Goal: Task Accomplishment & Management: Complete application form

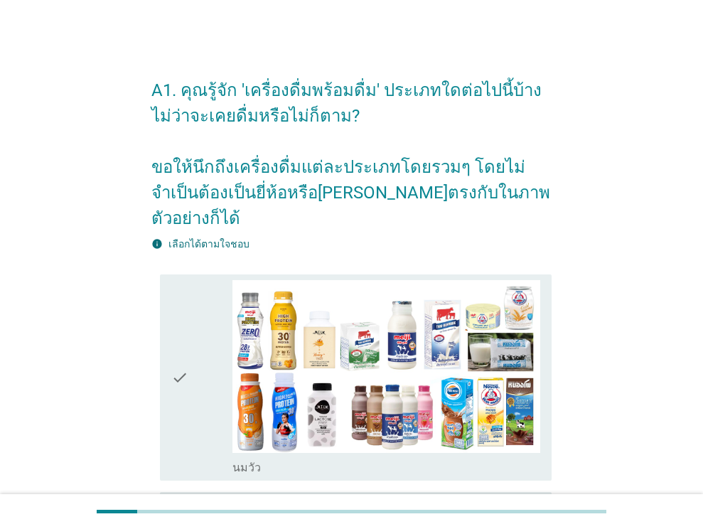
scroll to position [853, 0]
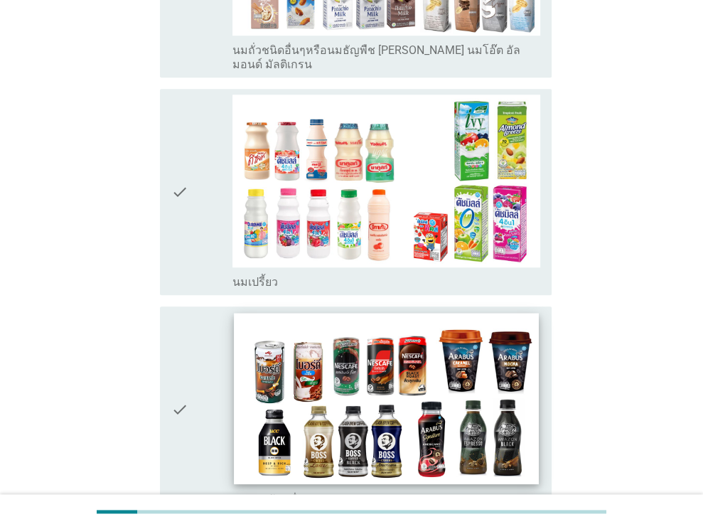
click at [440, 340] on img at bounding box center [387, 398] width 304 height 171
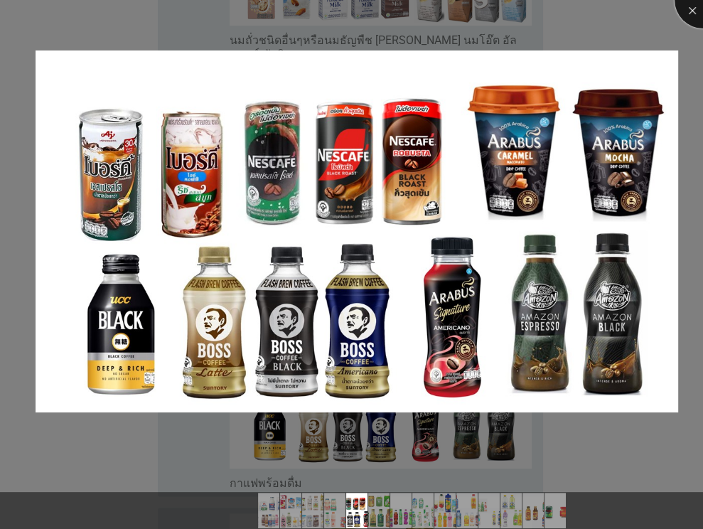
click at [689, 6] on div at bounding box center [702, 0] width 57 height 57
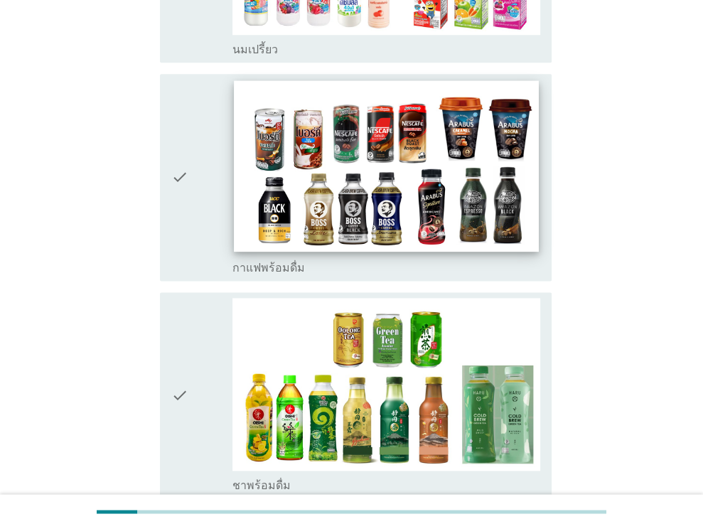
scroll to position [1279, 0]
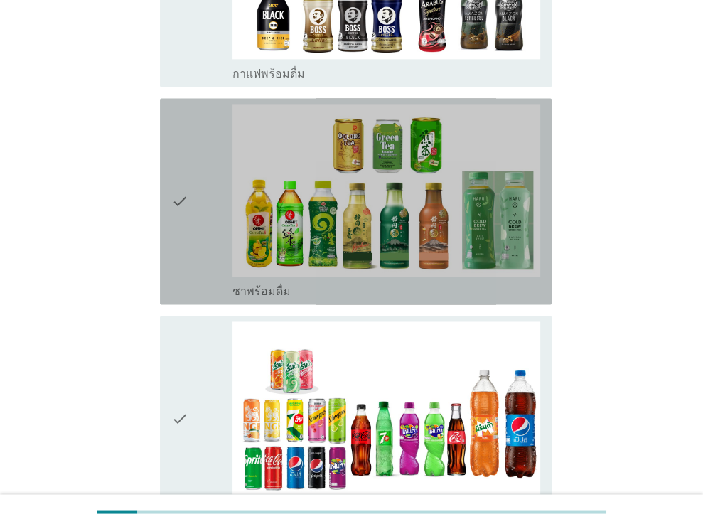
click at [178, 163] on icon "check" at bounding box center [179, 201] width 17 height 195
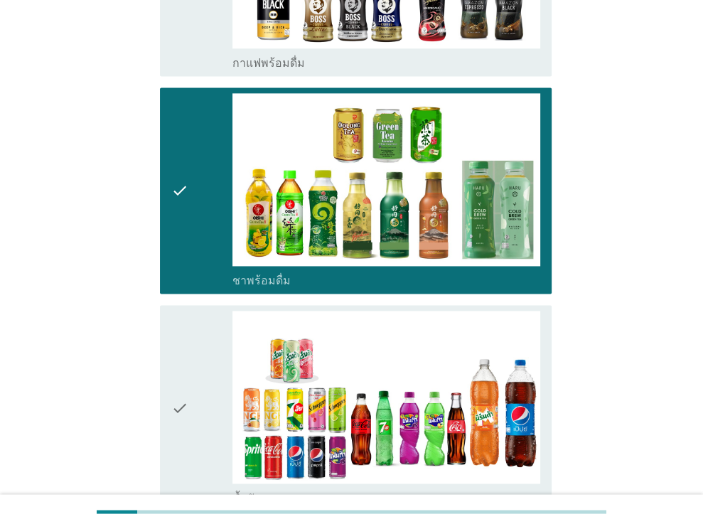
scroll to position [1492, 0]
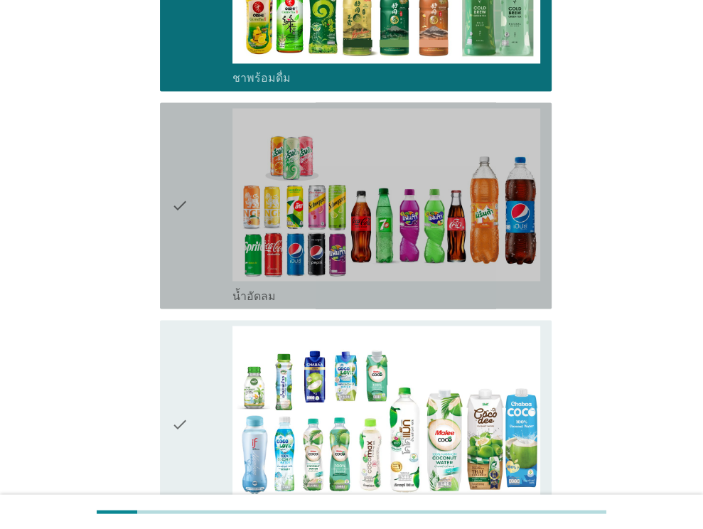
click at [184, 161] on icon "check" at bounding box center [179, 205] width 17 height 195
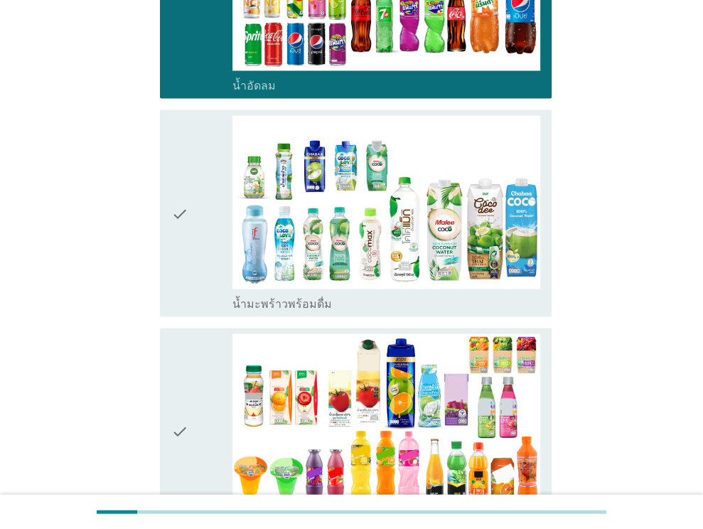
scroll to position [1705, 0]
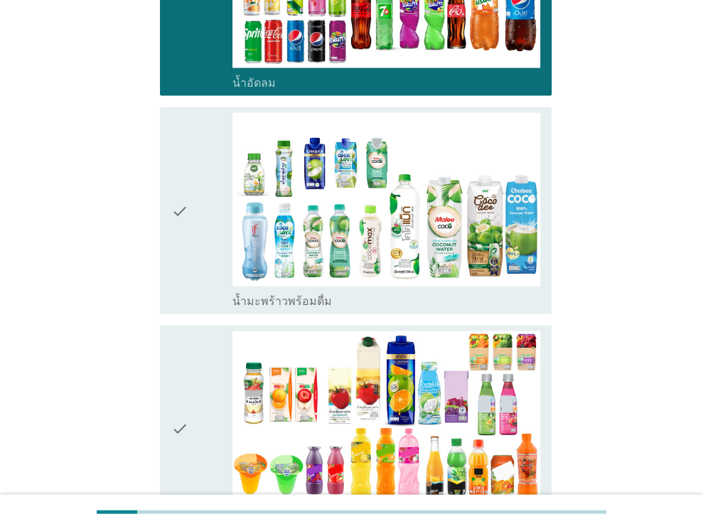
click at [181, 168] on icon "check" at bounding box center [179, 209] width 17 height 195
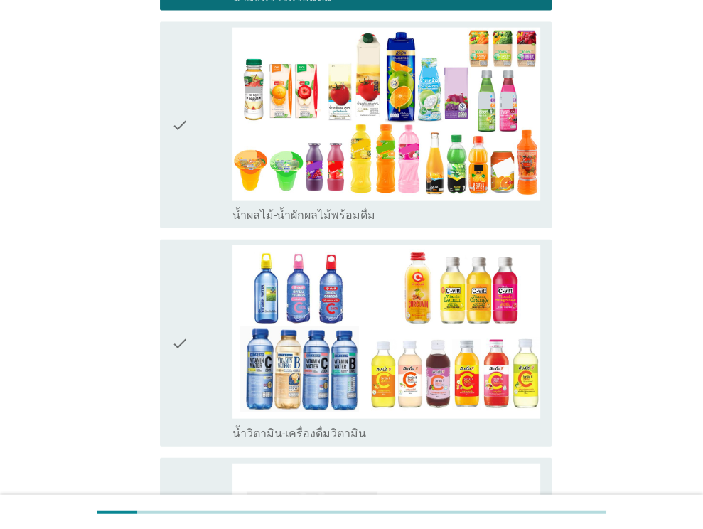
scroll to position [2061, 0]
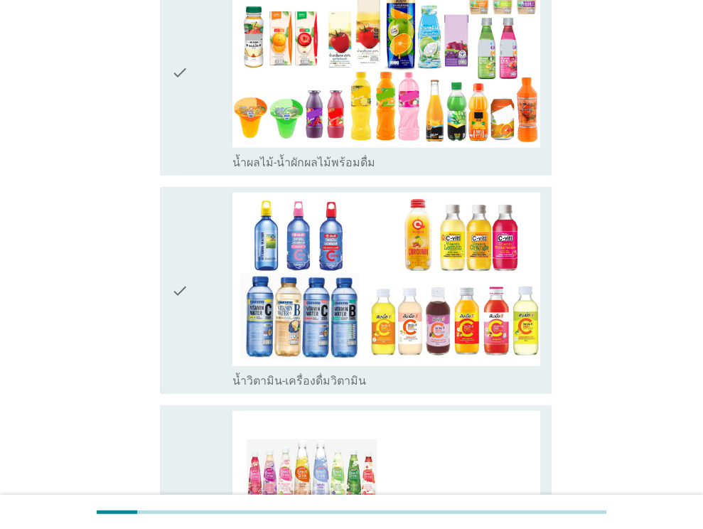
click at [158, 241] on div "check check_box_outline_blank น้ำวิตามิน-เครื่องดื่มวิตามิน" at bounding box center [351, 289] width 400 height 217
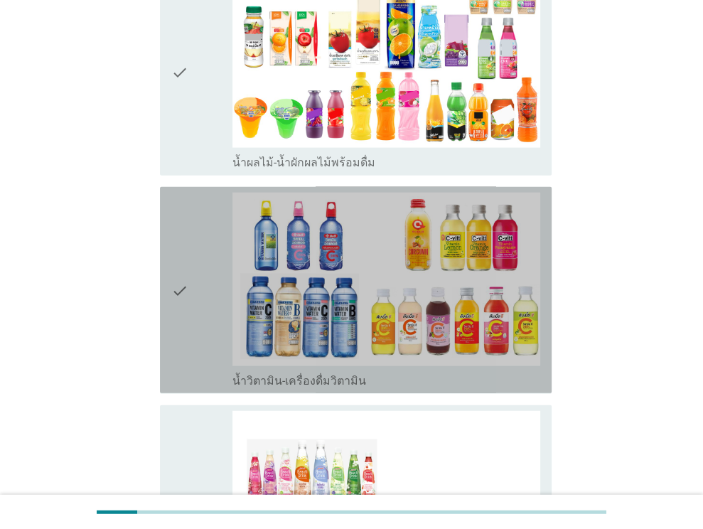
click at [168, 243] on div "check check_box_outline_blank น้ำวิตามิน-เครื่องดื่มวิตามิน" at bounding box center [356, 290] width 392 height 206
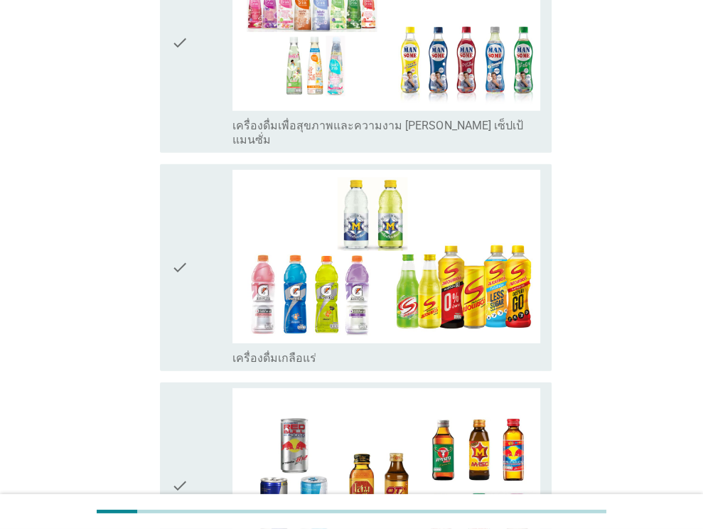
scroll to position [2558, 0]
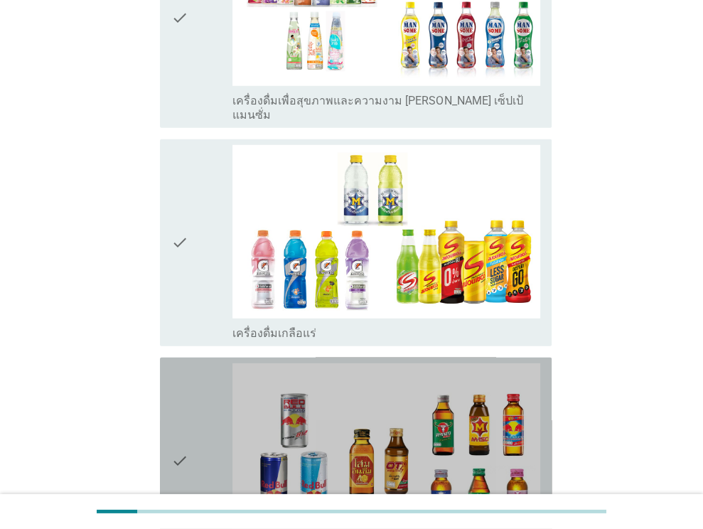
click at [180, 397] on icon "check" at bounding box center [179, 460] width 17 height 195
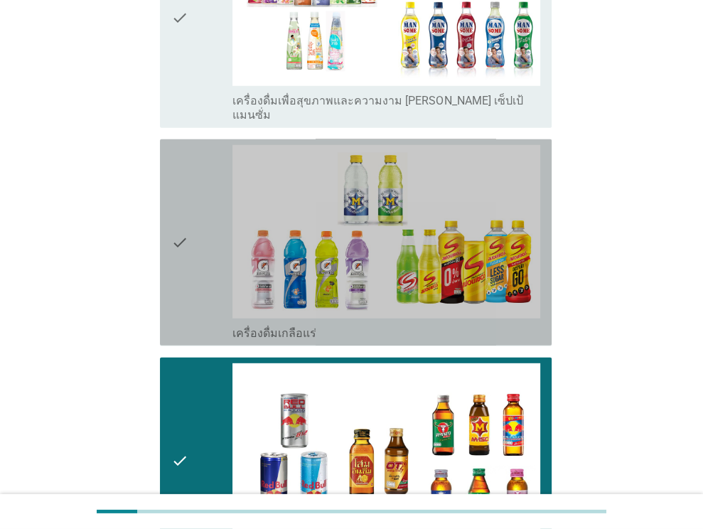
click at [185, 186] on icon "check" at bounding box center [179, 242] width 17 height 195
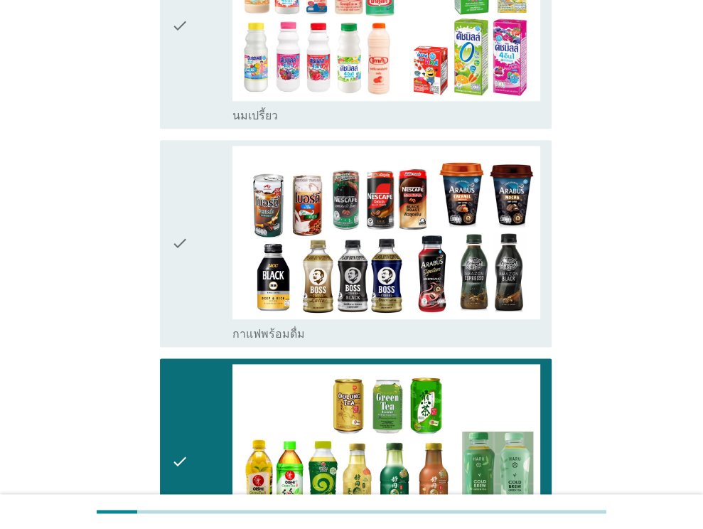
scroll to position [995, 0]
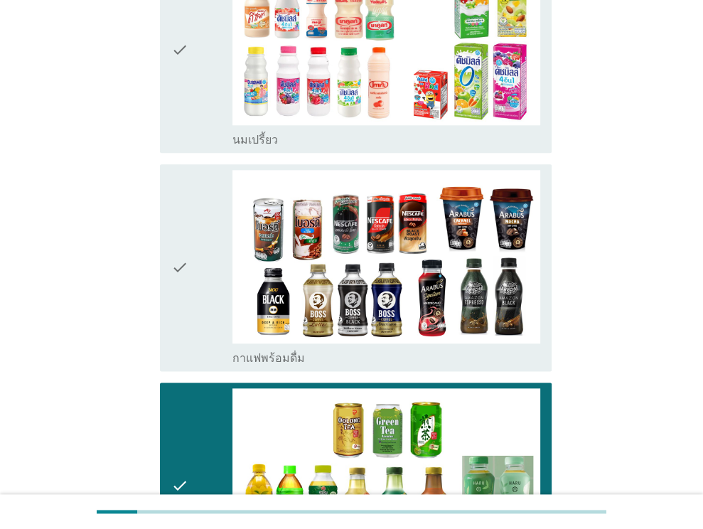
click at [178, 227] on icon "check" at bounding box center [179, 267] width 17 height 195
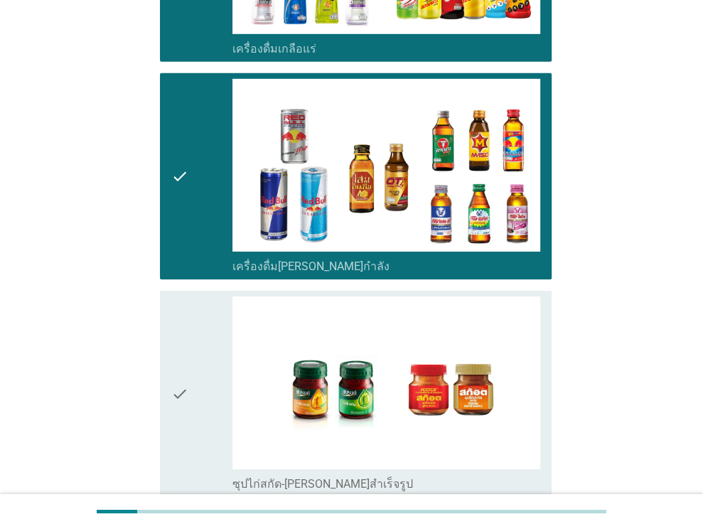
scroll to position [2956, 0]
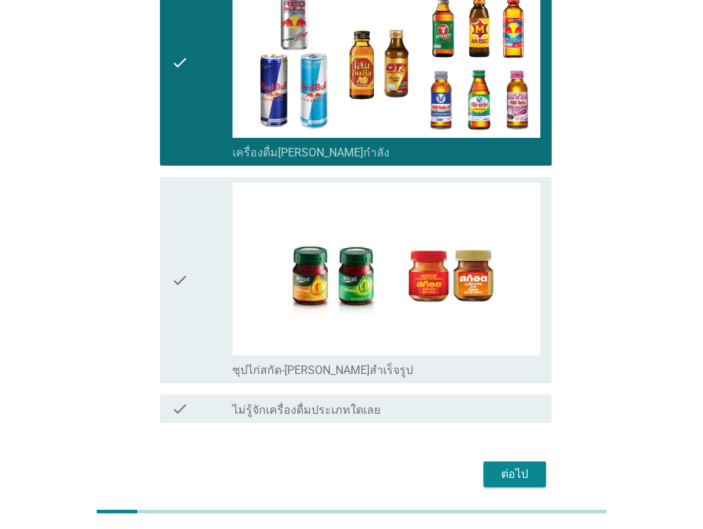
click at [177, 221] on icon "check" at bounding box center [179, 280] width 17 height 195
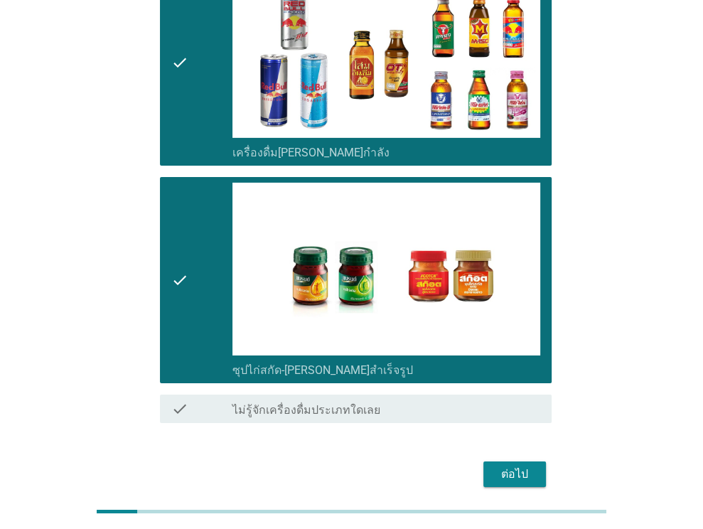
click at [514, 465] on div "ต่อไป" at bounding box center [515, 473] width 40 height 17
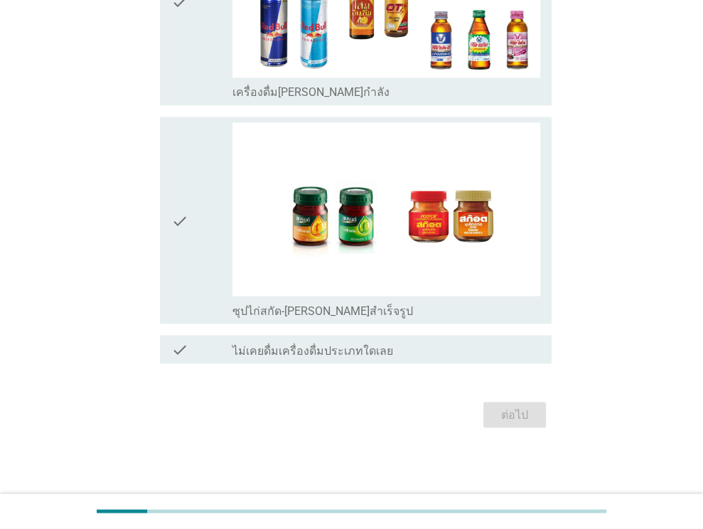
scroll to position [0, 0]
